Goal: Task Accomplishment & Management: Manage account settings

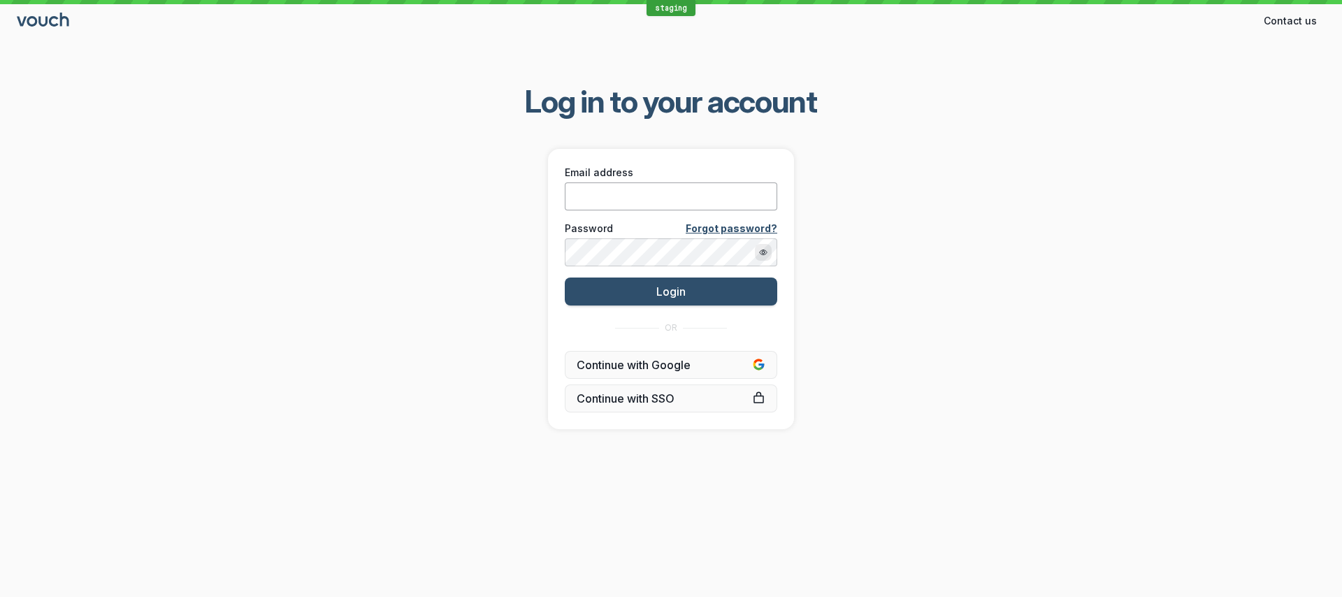
click at [697, 188] on input "Email address" at bounding box center [671, 196] width 212 height 28
type input "[EMAIL_ADDRESS][DOMAIN_NAME]"
click at [565, 278] on button "Login" at bounding box center [671, 292] width 212 height 28
